Goal: Complete application form: Complete application form

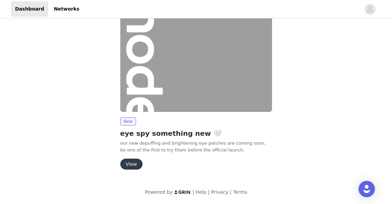
scroll to position [29, 0]
click at [133, 163] on button "View" at bounding box center [131, 164] width 22 height 11
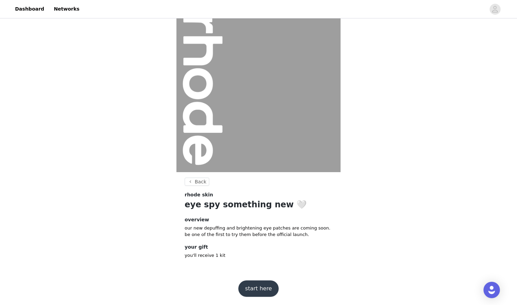
scroll to position [12, 0]
click at [265, 204] on button "start here" at bounding box center [258, 289] width 40 height 16
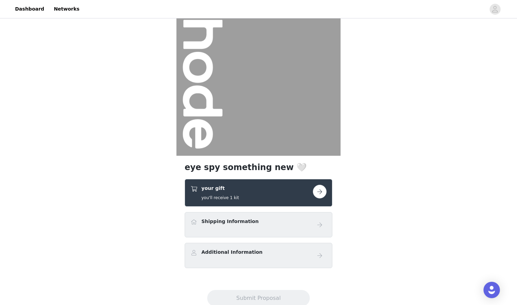
scroll to position [29, 0]
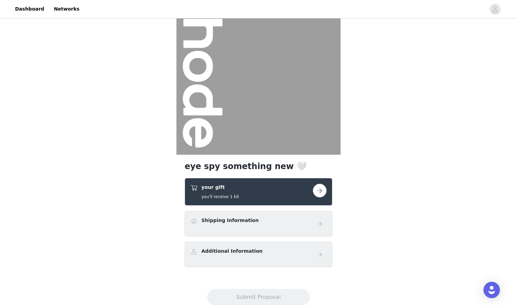
click at [321, 197] on button "button" at bounding box center [320, 191] width 14 height 14
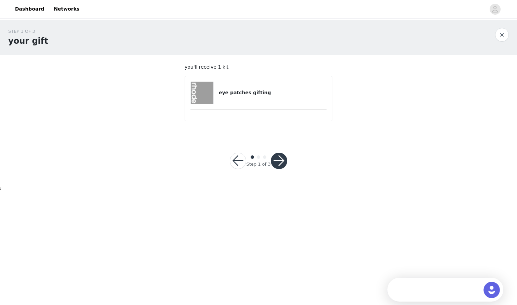
click at [253, 95] on h4 "eye patches gifting" at bounding box center [273, 92] width 108 height 7
click at [277, 169] on div "Step 1 of 3" at bounding box center [257, 161] width 73 height 33
click at [277, 167] on button "button" at bounding box center [279, 161] width 16 height 16
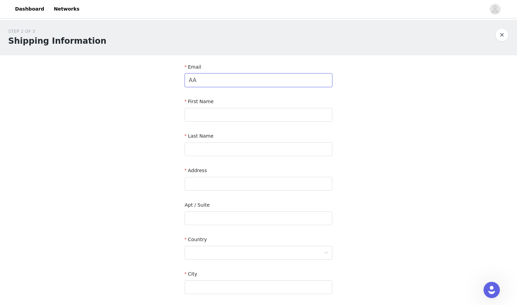
type input "A"
type input "[EMAIL_ADDRESS][DOMAIN_NAME]"
type input "[PERSON_NAME]"
type input "m"
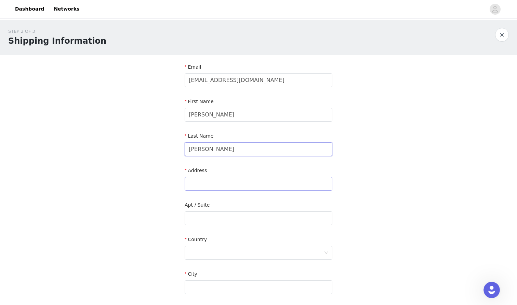
type input "[PERSON_NAME]"
type input "[STREET_ADDRESS]"
click at [248, 204] on input "text" at bounding box center [259, 219] width 148 height 14
type input "unit 136"
click at [240, 204] on div at bounding box center [256, 252] width 135 height 13
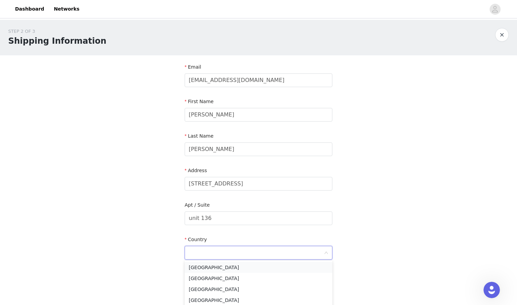
click at [230, 204] on li "[GEOGRAPHIC_DATA]" at bounding box center [259, 267] width 148 height 11
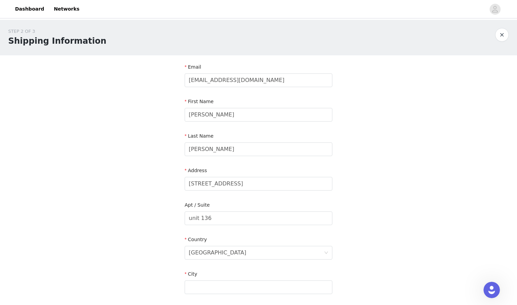
click at [224, 204] on div "City" at bounding box center [259, 276] width 148 height 10
click at [223, 204] on div "City" at bounding box center [259, 276] width 148 height 10
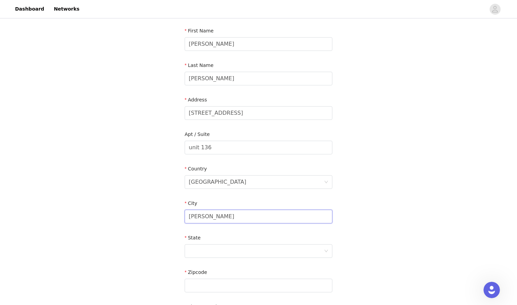
scroll to position [73, 0]
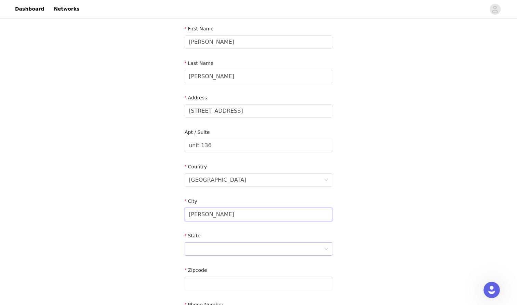
type input "[PERSON_NAME]"
click at [217, 204] on div at bounding box center [256, 249] width 135 height 13
click at [206, 204] on li "[US_STATE]" at bounding box center [259, 283] width 148 height 11
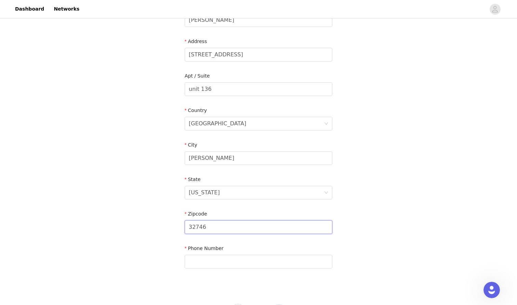
scroll to position [158, 0]
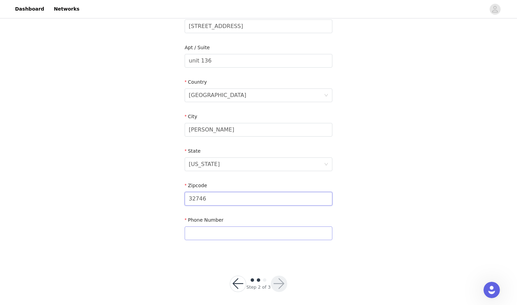
type input "32746"
type input "8323140988"
click at [279, 204] on button "button" at bounding box center [279, 284] width 16 height 16
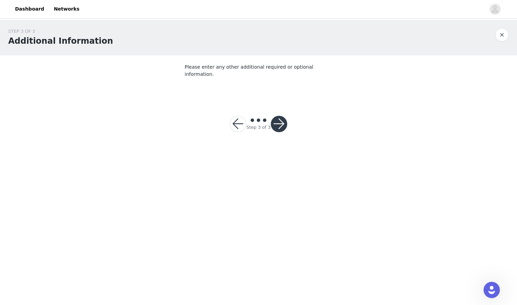
click at [277, 119] on button "button" at bounding box center [279, 124] width 16 height 16
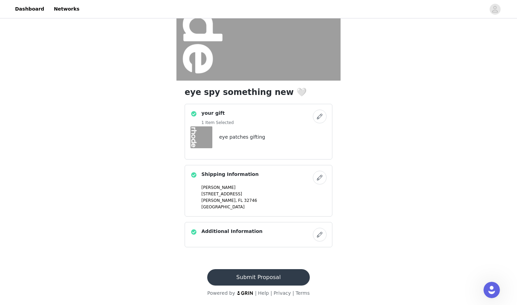
scroll to position [104, 0]
click at [261, 204] on button "Submit Proposal" at bounding box center [258, 277] width 102 height 16
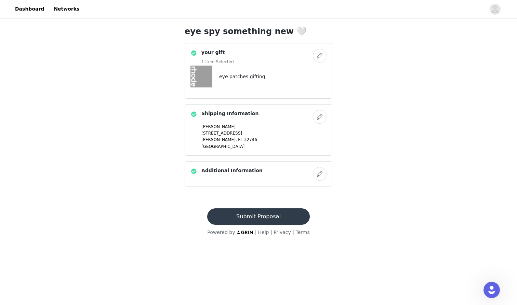
scroll to position [0, 0]
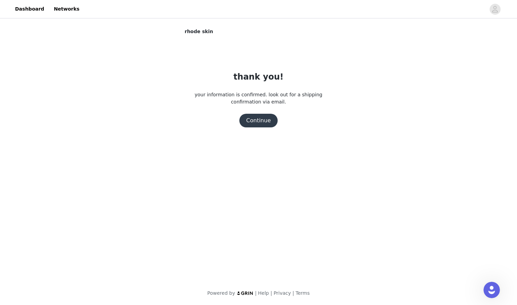
click at [259, 120] on button "Continue" at bounding box center [258, 121] width 38 height 14
